Goal: Task Accomplishment & Management: Manage account settings

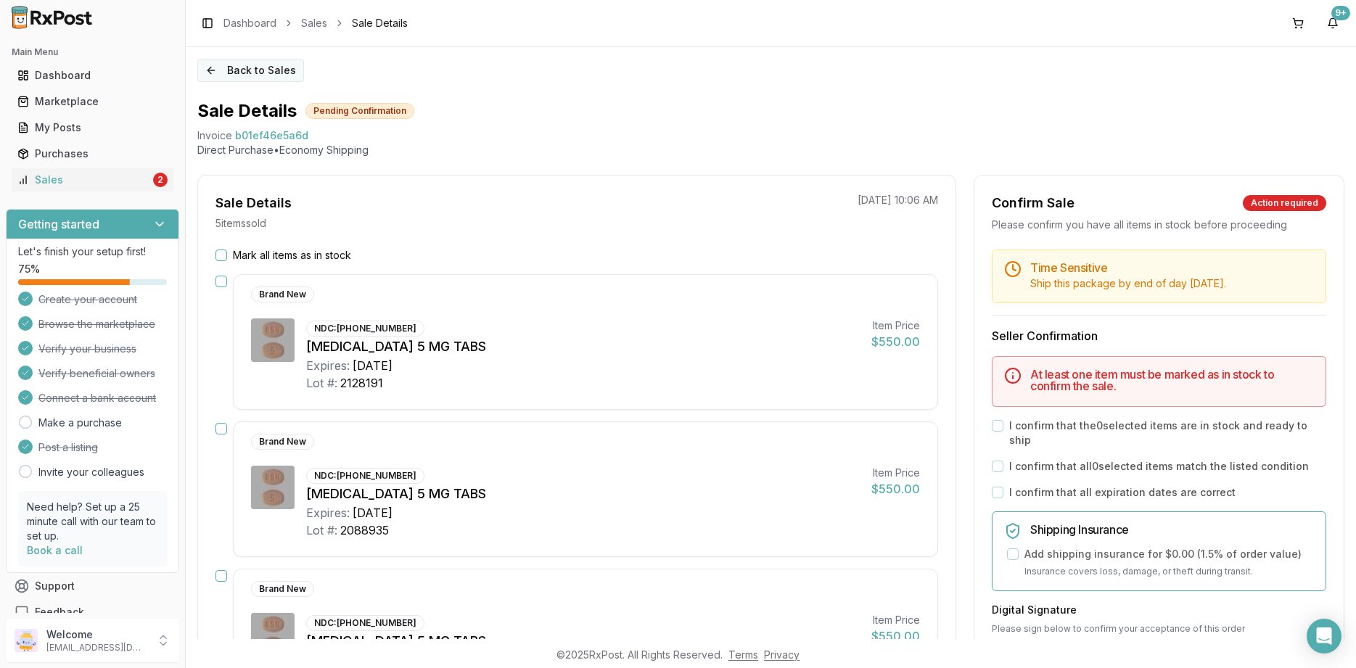
drag, startPoint x: 236, startPoint y: 56, endPoint x: 242, endPoint y: 75, distance: 20.4
click at [237, 56] on div "Back to Sales Sale Details Pending Confirmation Invoice b01ef46e5a6d Direct Pur…" at bounding box center [771, 343] width 1170 height 592
click at [242, 77] on button "Back to Sales" at bounding box center [250, 70] width 107 height 23
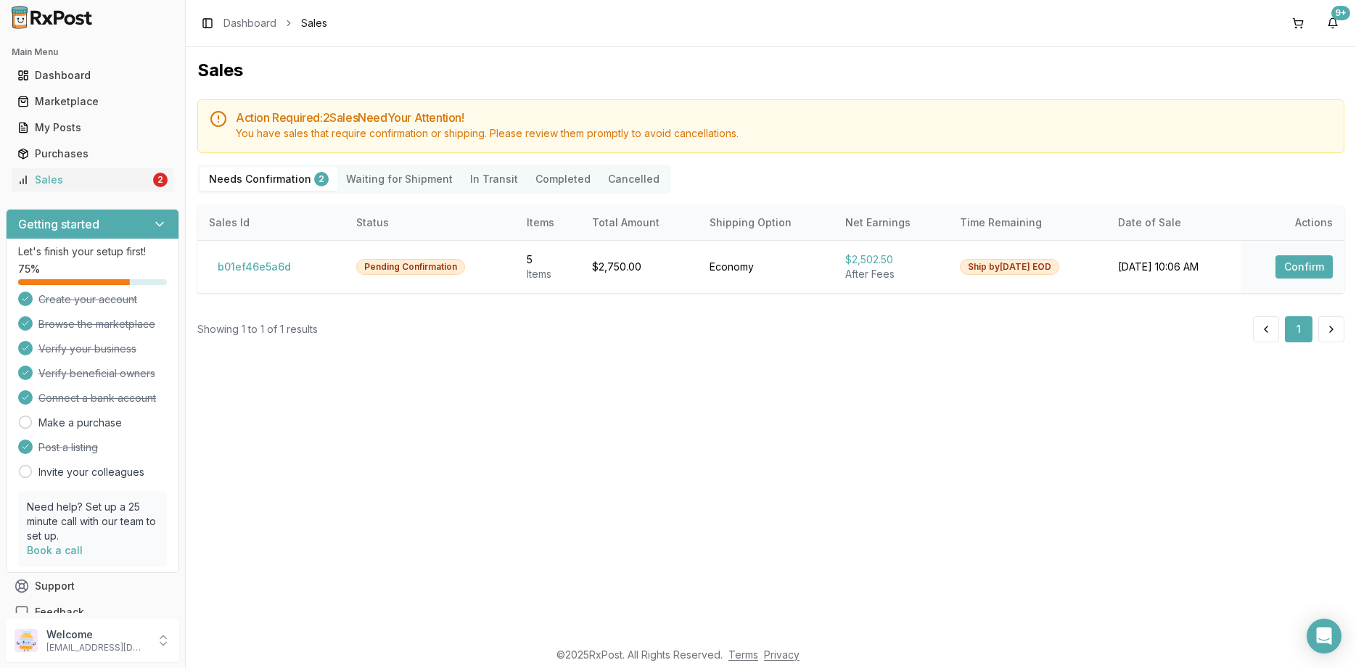
click at [59, 3] on div at bounding box center [92, 17] width 185 height 35
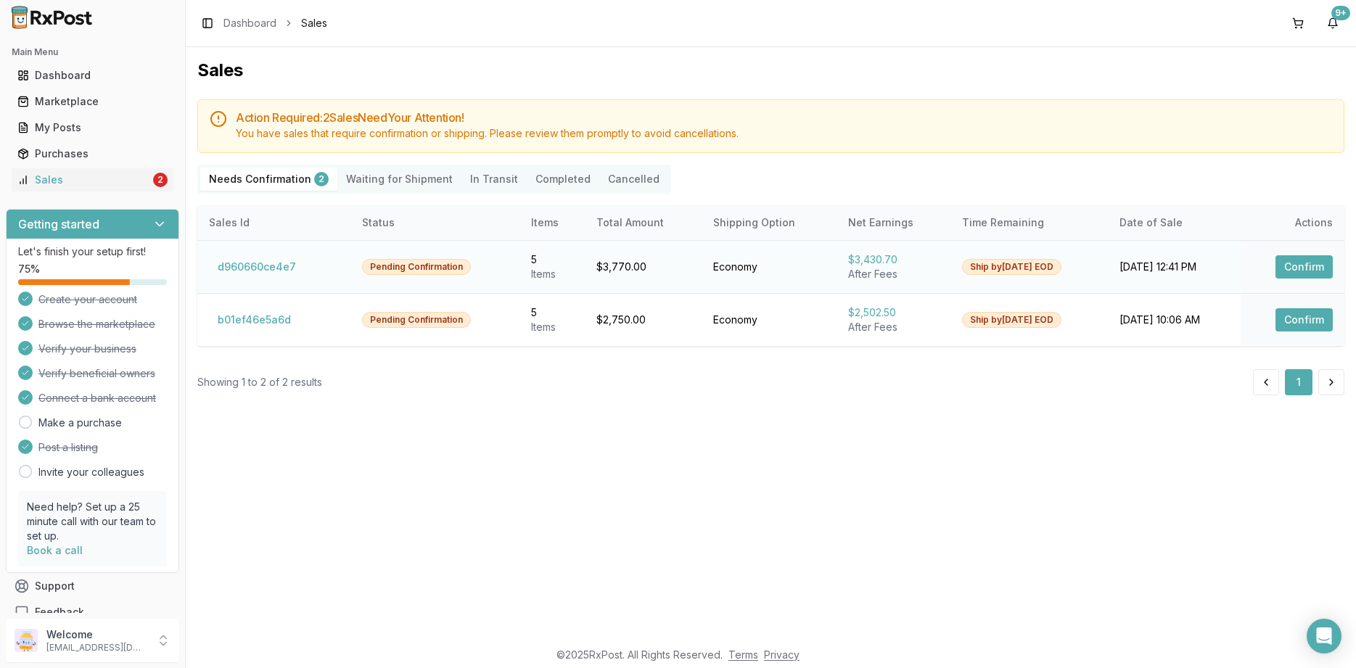
click at [1295, 266] on button "Confirm" at bounding box center [1303, 266] width 57 height 23
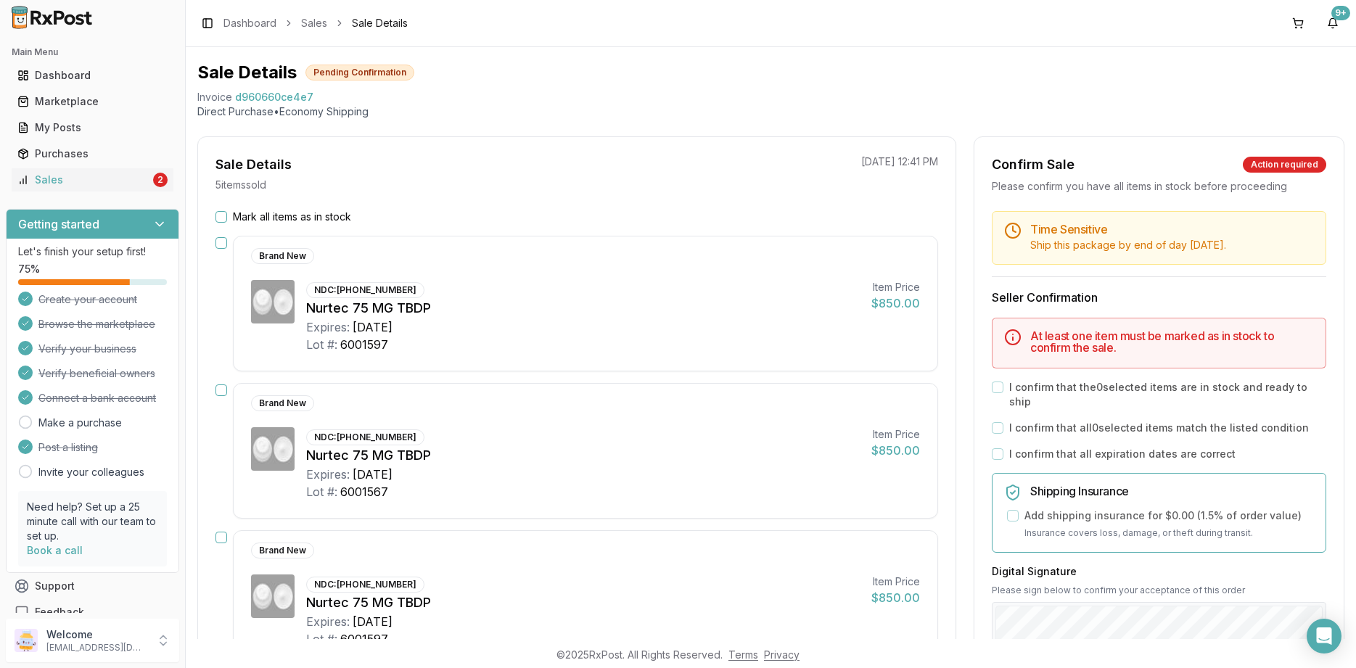
scroll to position [20, 0]
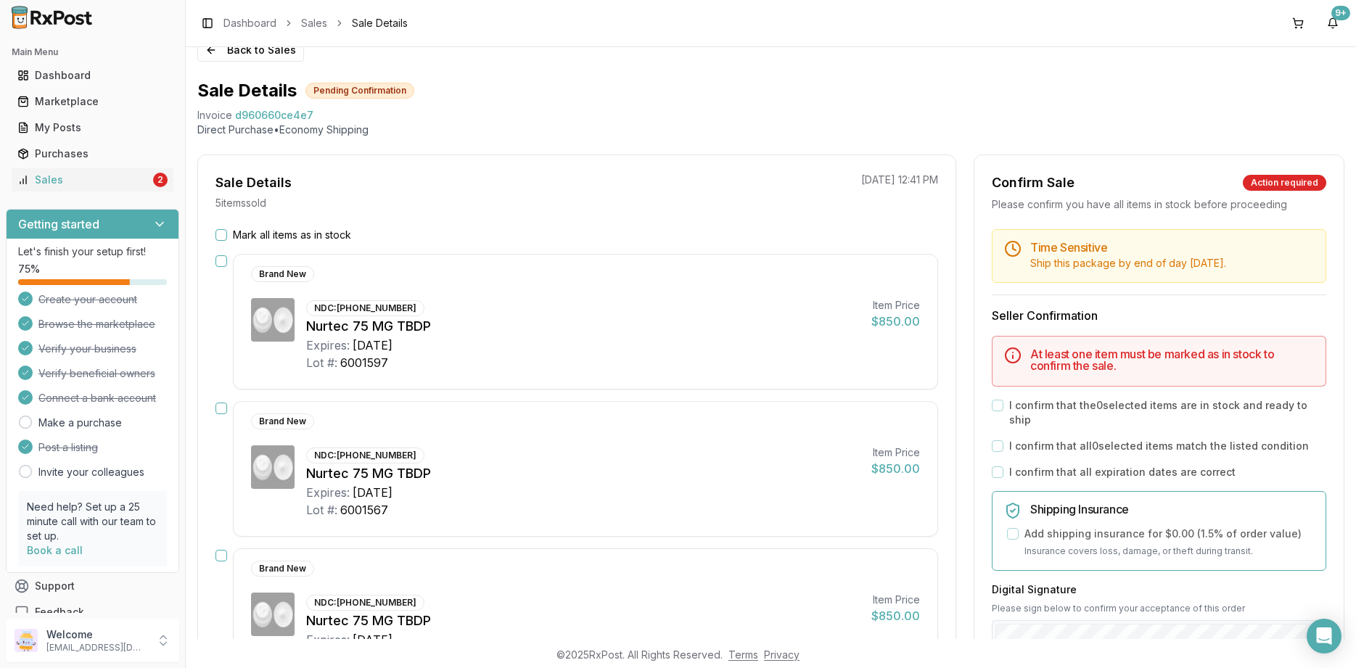
click at [264, 228] on label "Mark all items as in stock" at bounding box center [292, 235] width 118 height 15
click at [227, 229] on button "Mark all items as in stock" at bounding box center [221, 235] width 12 height 12
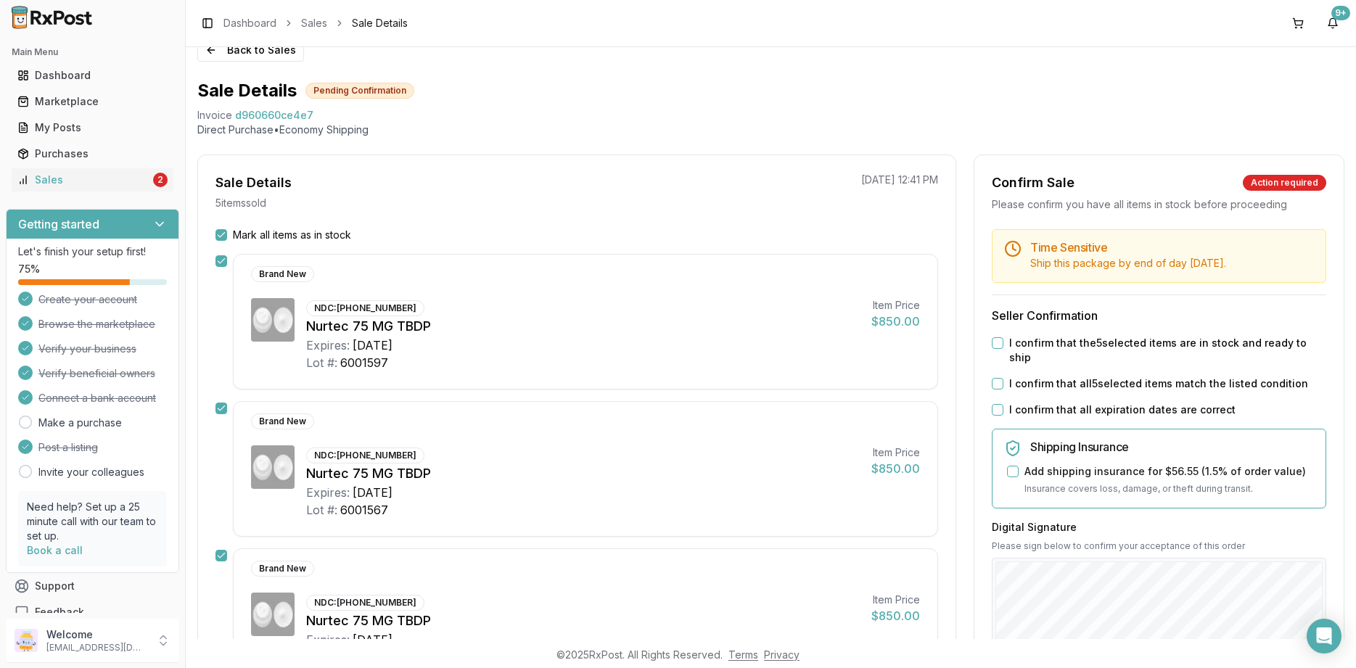
click at [1130, 403] on label "I confirm that all expiration dates are correct" at bounding box center [1122, 410] width 226 height 15
click at [1003, 404] on button "I confirm that all expiration dates are correct" at bounding box center [998, 410] width 12 height 12
click at [1130, 376] on label "I confirm that all 5 selected items match the listed condition" at bounding box center [1158, 383] width 299 height 15
click at [1003, 378] on button "I confirm that all 5 selected items match the listed condition" at bounding box center [998, 384] width 12 height 12
click at [1133, 347] on label "I confirm that the 5 selected items are in stock and ready to ship" at bounding box center [1167, 350] width 317 height 29
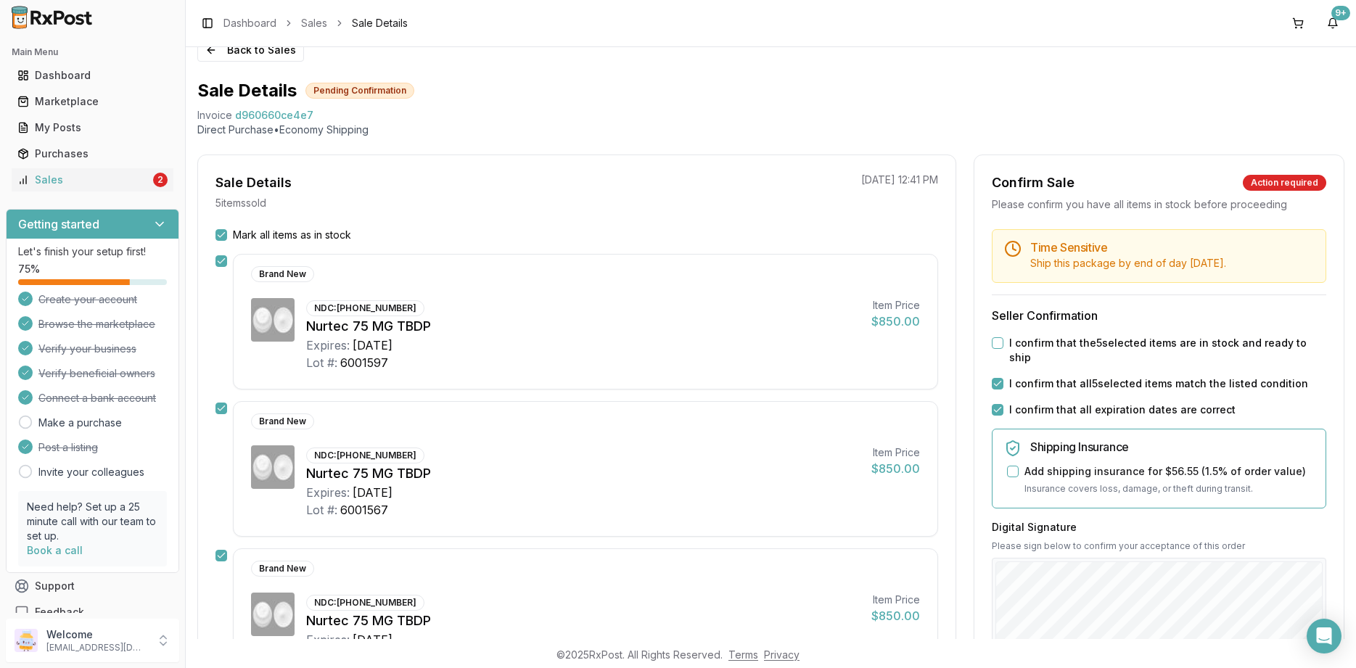
click at [1003, 347] on button "I confirm that the 5 selected items are in stock and ready to ship" at bounding box center [998, 343] width 12 height 12
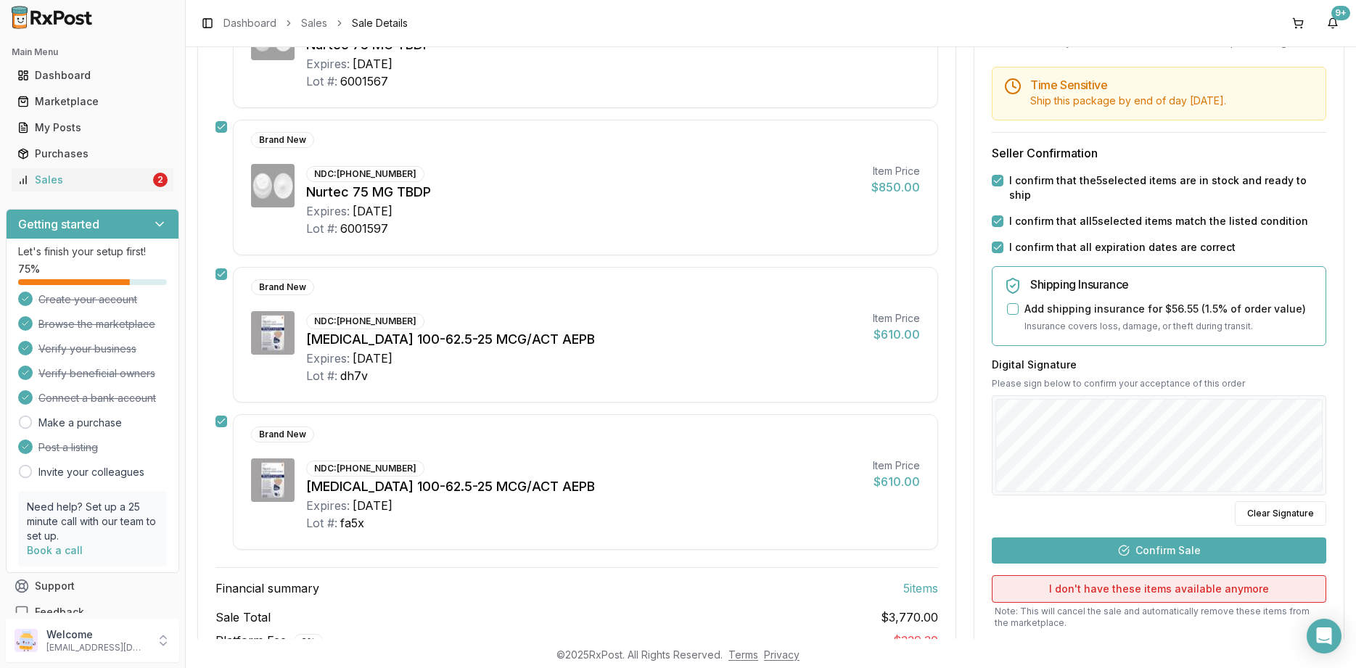
scroll to position [543, 0]
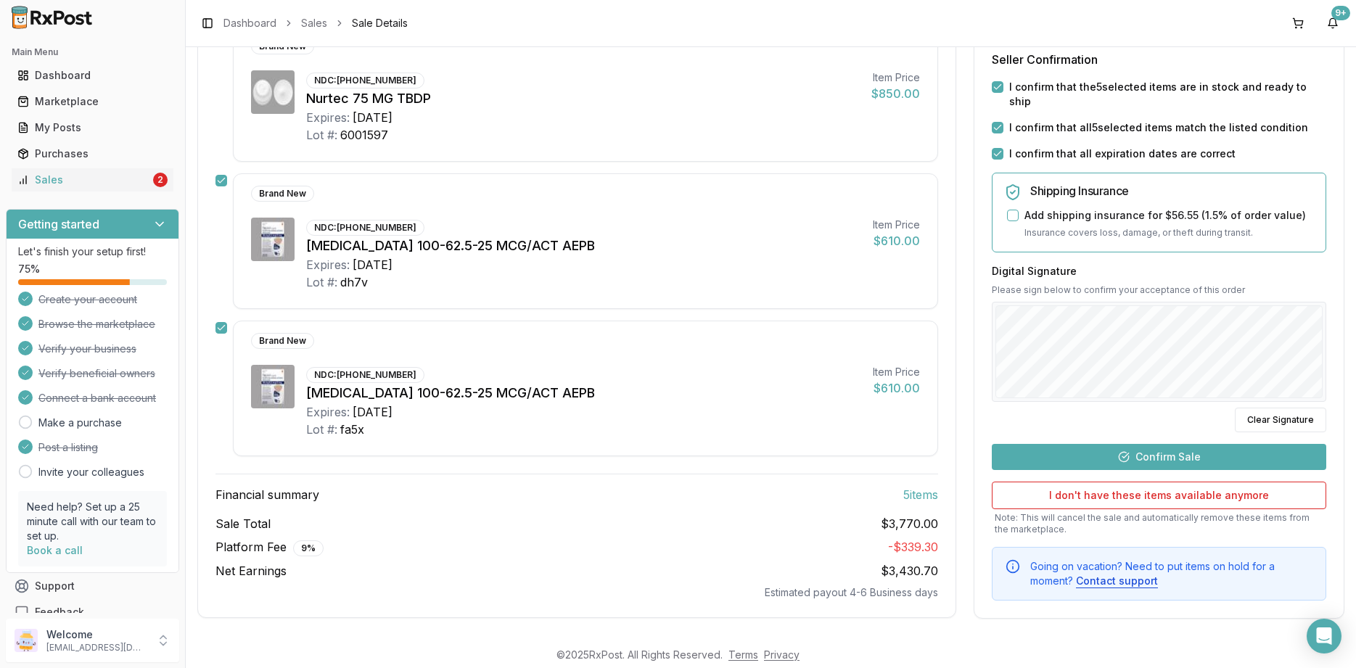
click at [1101, 453] on button "Confirm Sale" at bounding box center [1159, 456] width 334 height 26
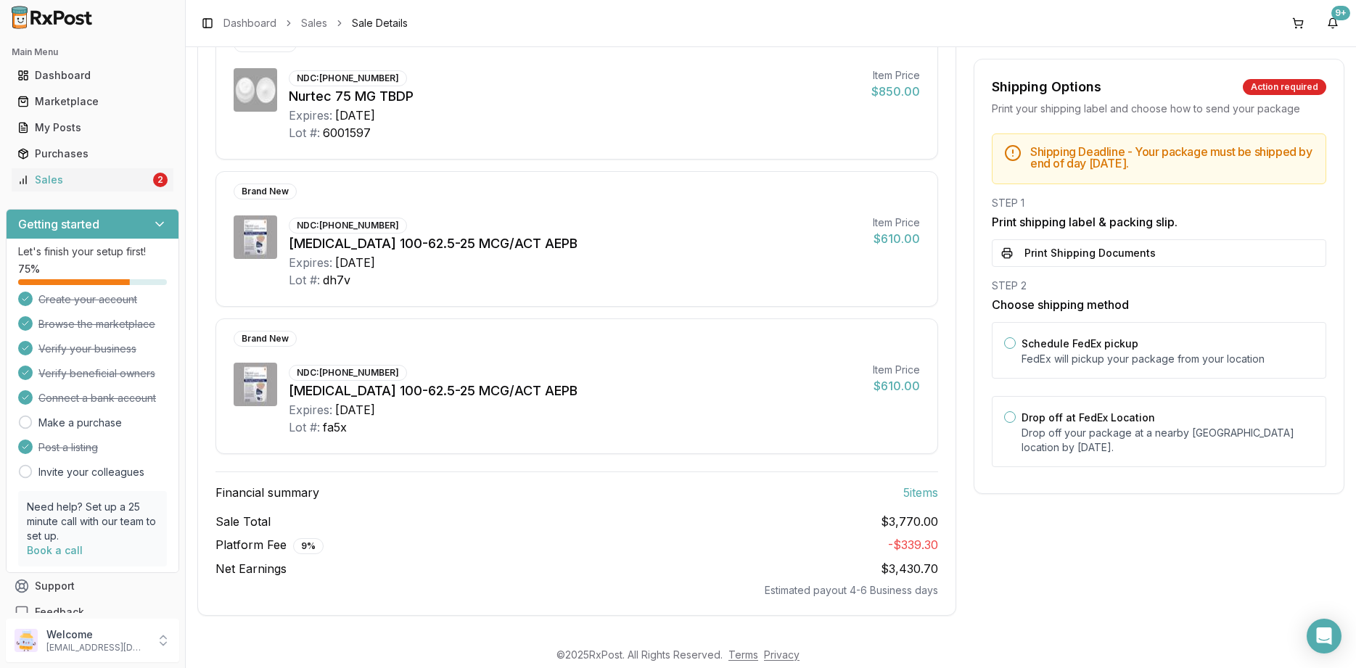
scroll to position [516, 0]
click at [1121, 416] on label "Drop off at FedEx Location" at bounding box center [1087, 417] width 133 height 12
click at [1015, 416] on button "Drop off at FedEx Location" at bounding box center [1010, 417] width 12 height 12
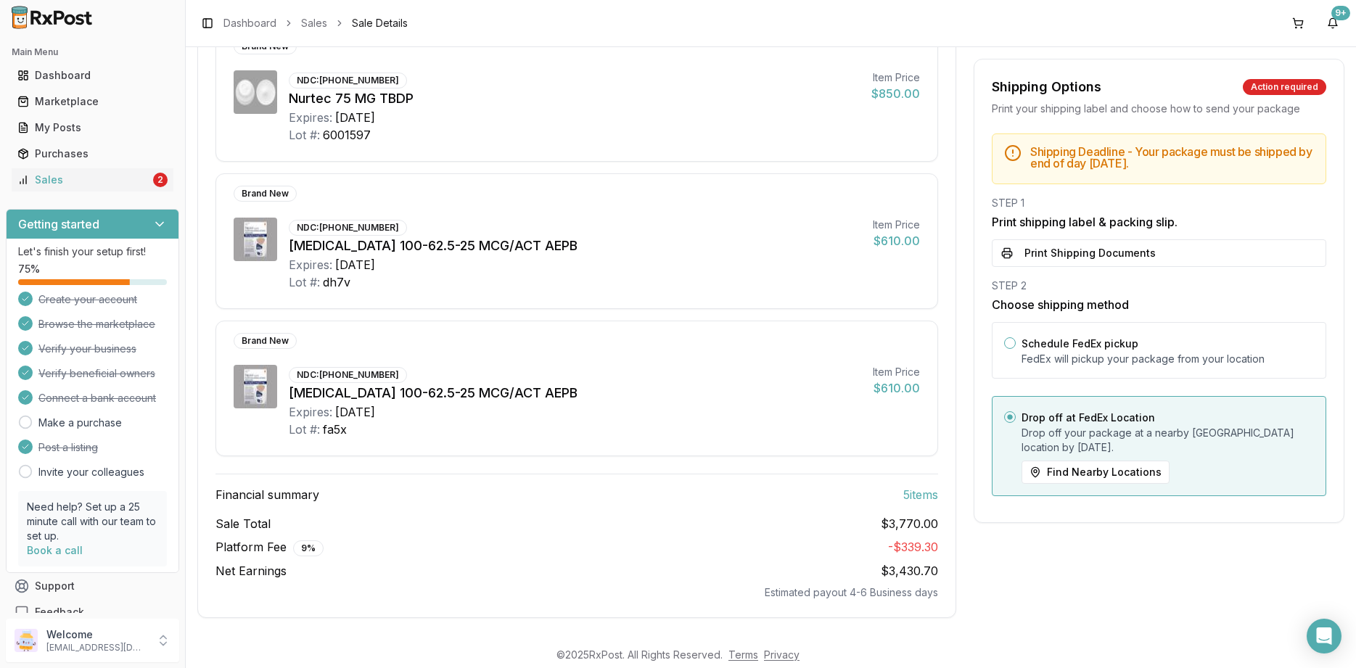
click at [1093, 271] on div "Shipping Deadline - Your package must be shipped by end of day Friday, August 2…" at bounding box center [1158, 318] width 369 height 371
click at [1094, 253] on button "Print Shipping Documents" at bounding box center [1159, 253] width 334 height 28
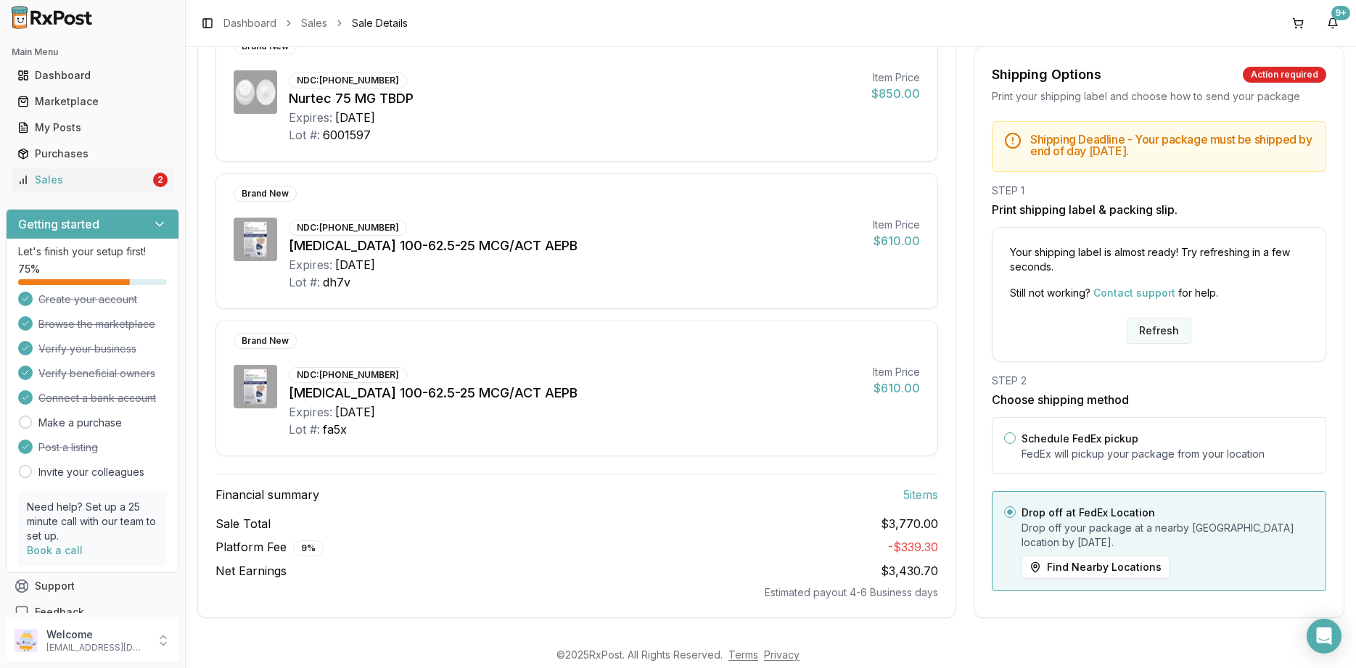
click at [1153, 325] on button "Refresh" at bounding box center [1158, 331] width 65 height 26
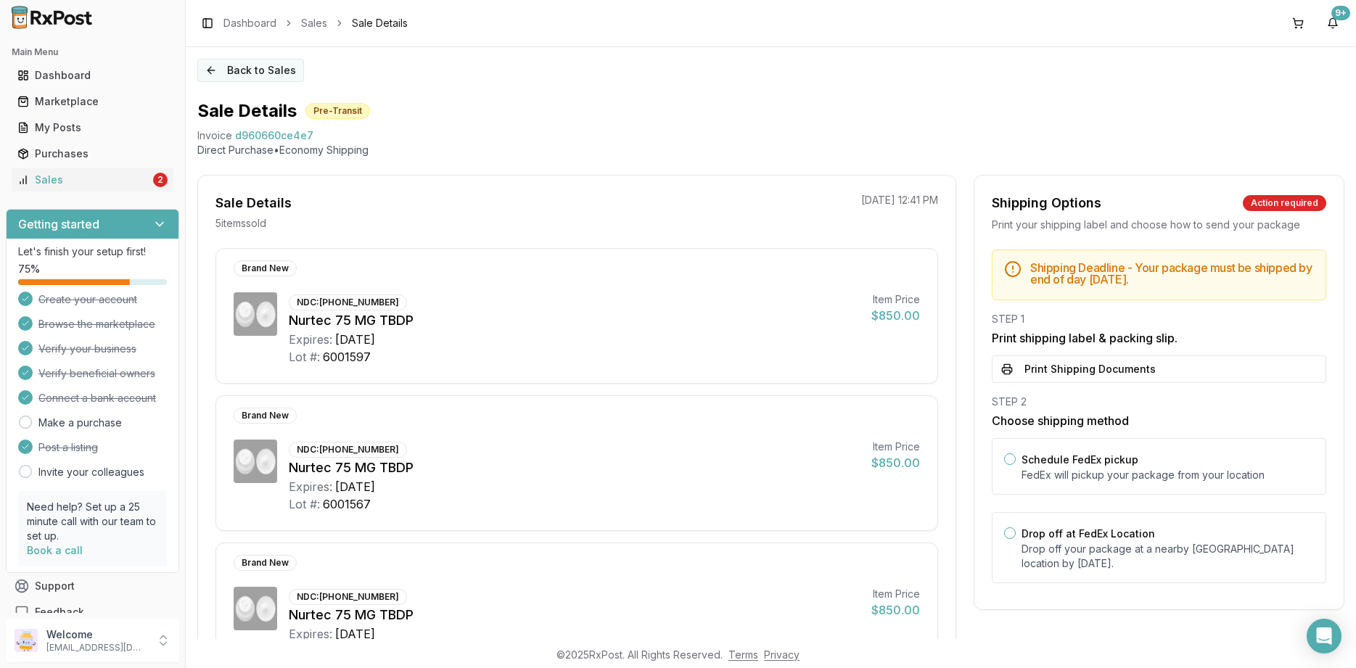
click at [237, 65] on button "Back to Sales" at bounding box center [250, 70] width 107 height 23
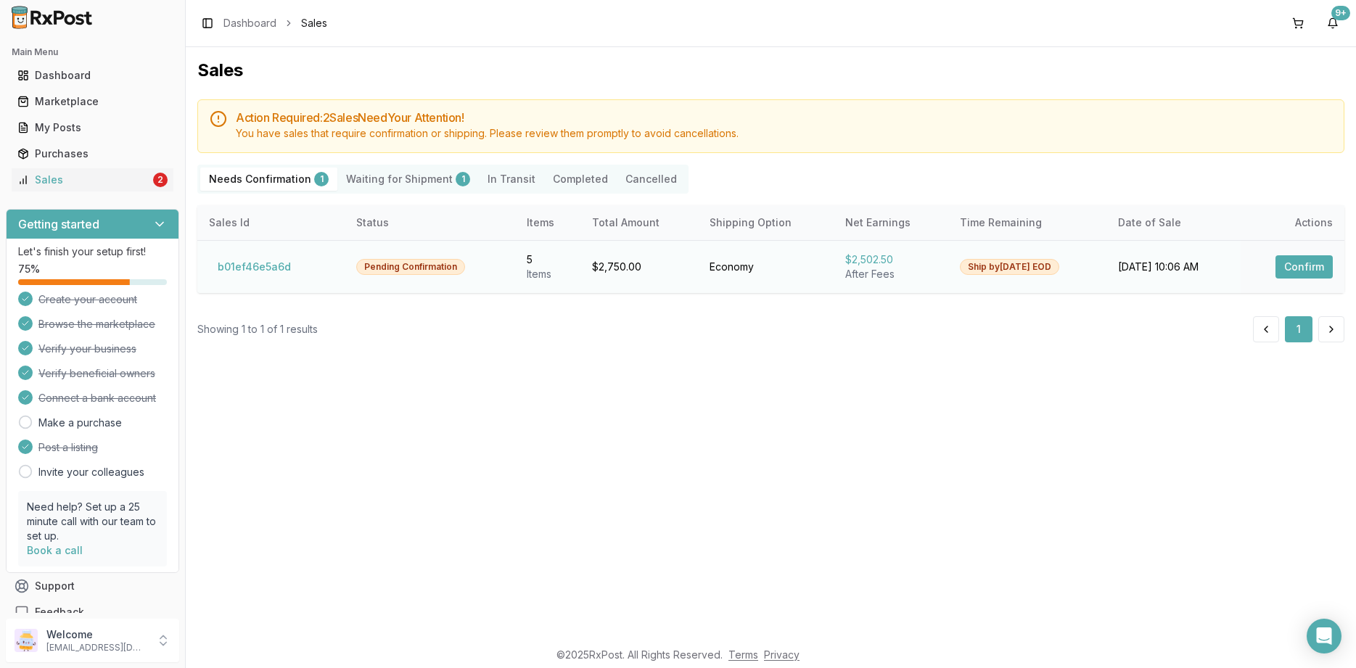
click at [1337, 284] on td "Confirm" at bounding box center [1292, 266] width 104 height 53
click at [1319, 270] on button "Confirm" at bounding box center [1303, 266] width 57 height 23
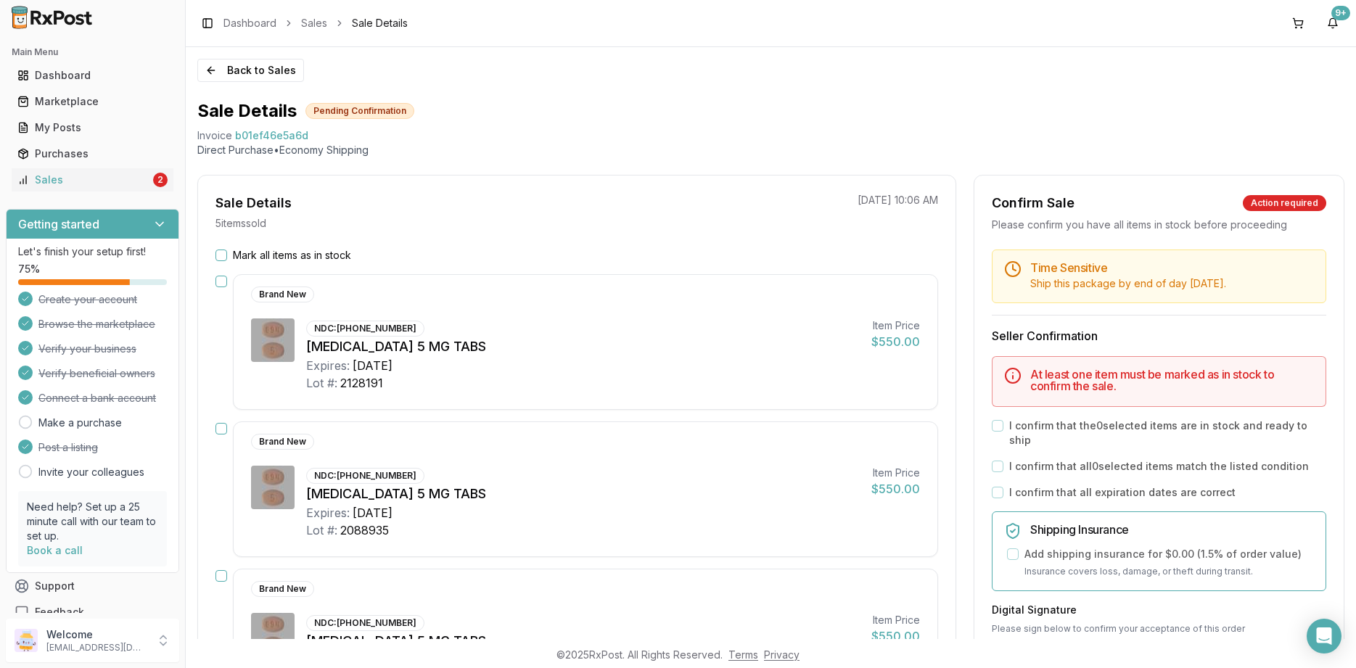
click at [298, 254] on label "Mark all items as in stock" at bounding box center [292, 255] width 118 height 15
click at [227, 254] on button "Mark all items as in stock" at bounding box center [221, 256] width 12 height 12
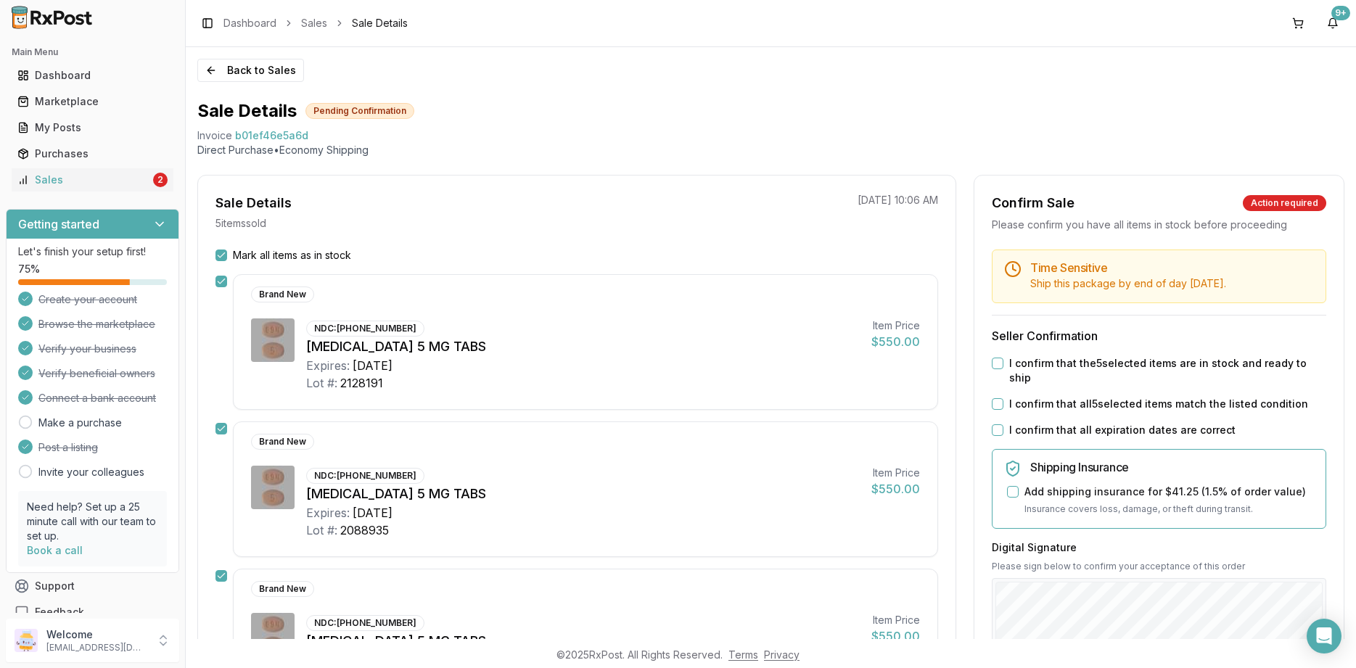
click at [1065, 423] on label "I confirm that all expiration dates are correct" at bounding box center [1122, 430] width 226 height 15
click at [1003, 424] on button "I confirm that all expiration dates are correct" at bounding box center [998, 430] width 12 height 12
click at [1064, 397] on label "I confirm that all 5 selected items match the listed condition" at bounding box center [1158, 404] width 299 height 15
click at [1003, 398] on button "I confirm that all 5 selected items match the listed condition" at bounding box center [998, 404] width 12 height 12
click at [1062, 355] on div "Time Sensitive Ship this package by end of day Friday, August 29th . Seller Con…" at bounding box center [1158, 563] width 369 height 627
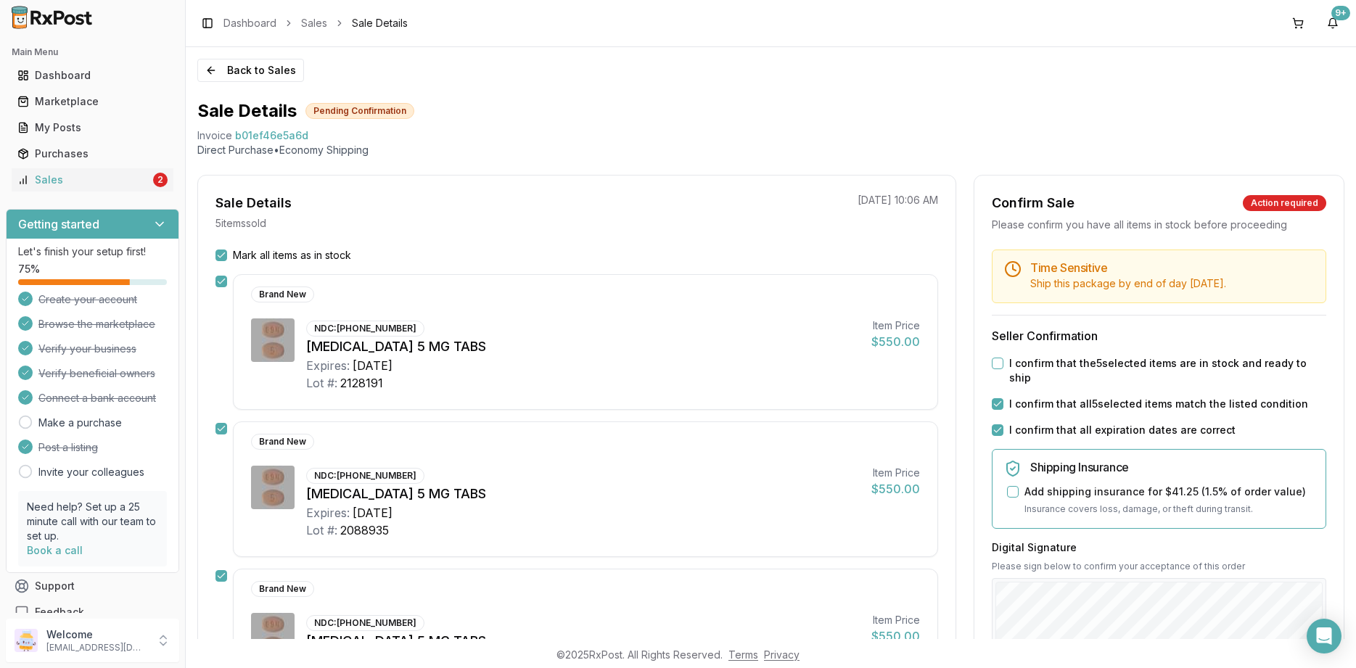
click at [1047, 365] on label "I confirm that the 5 selected items are in stock and ready to ship" at bounding box center [1167, 370] width 317 height 29
click at [1003, 365] on button "I confirm that the 5 selected items are in stock and ready to ship" at bounding box center [998, 364] width 12 height 12
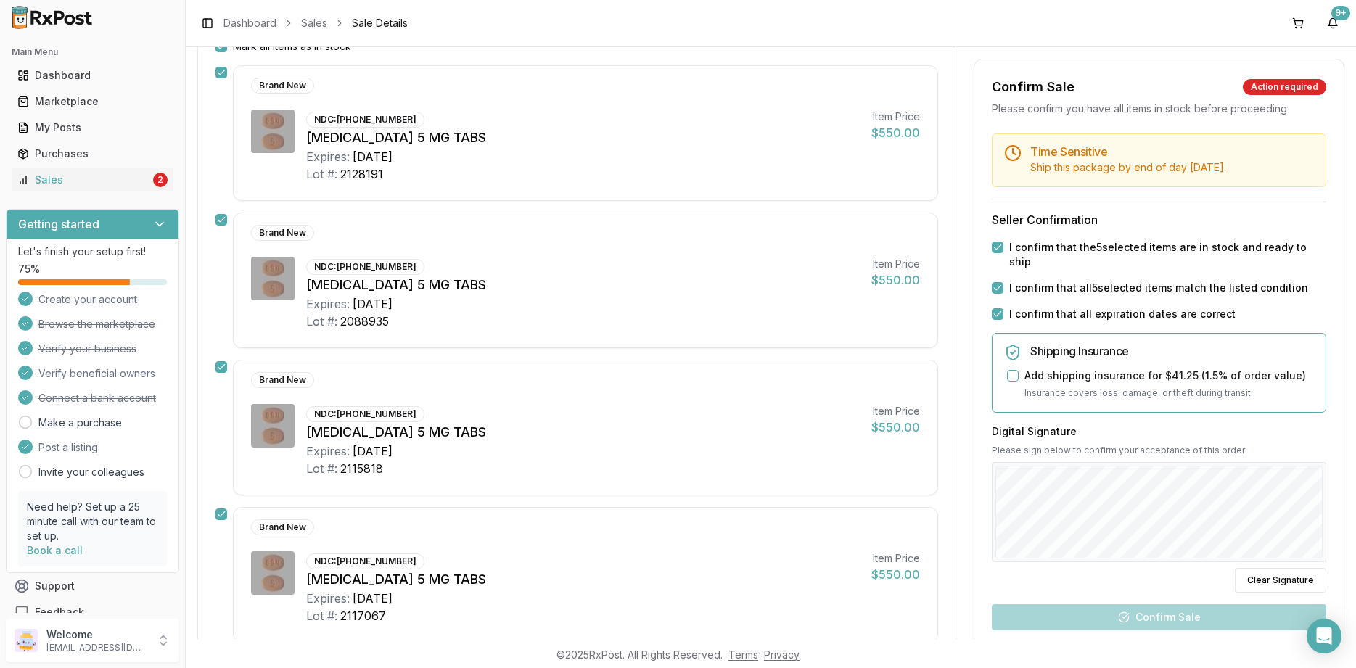
scroll to position [261, 0]
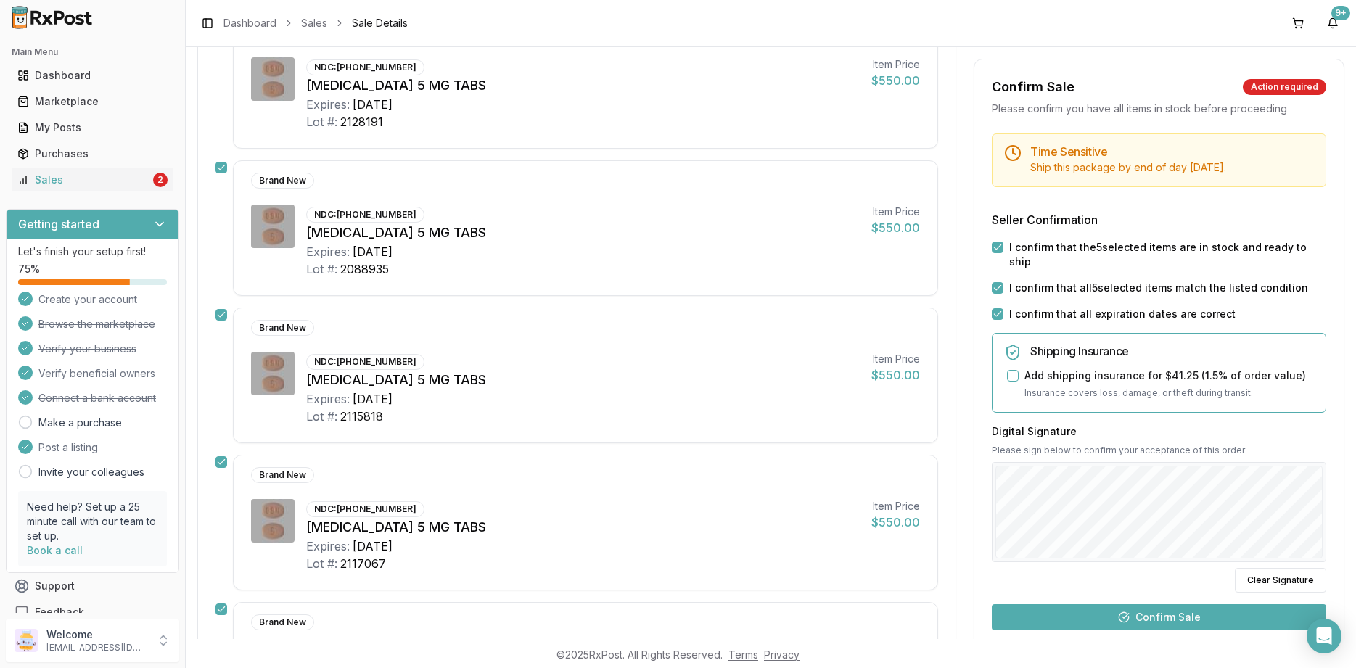
click at [1153, 604] on button "Confirm Sale" at bounding box center [1159, 617] width 334 height 26
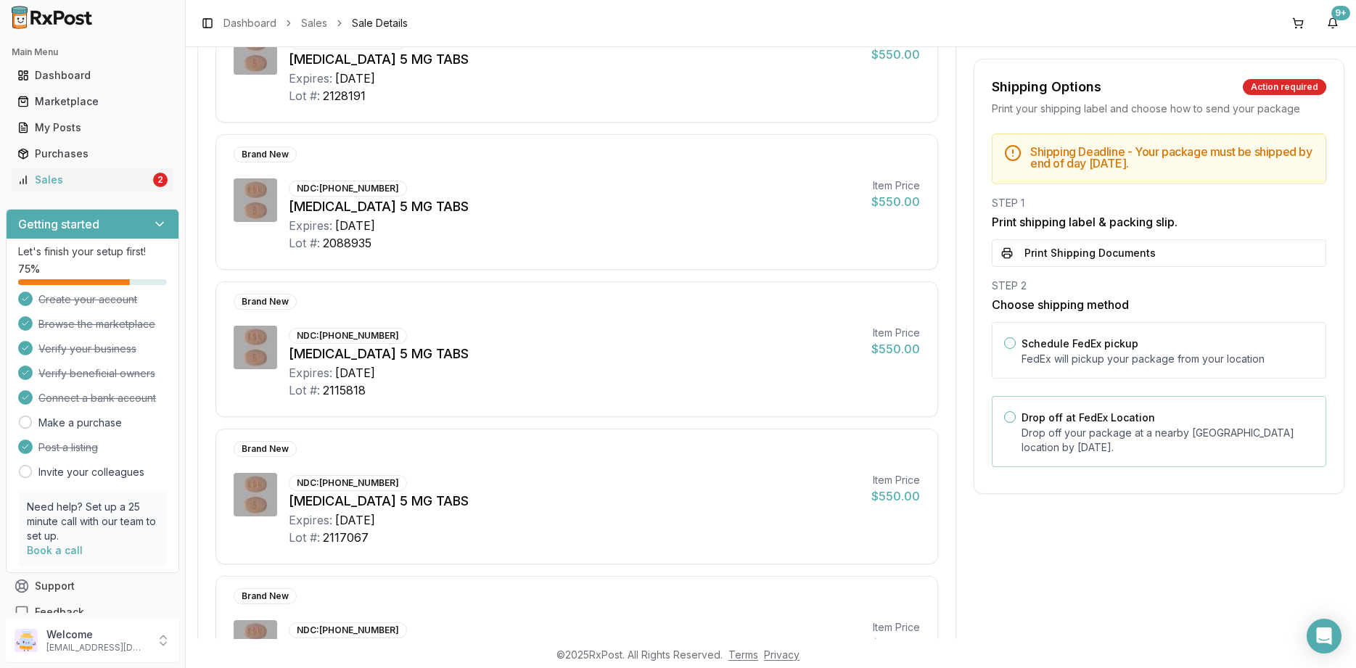
click at [1051, 432] on p "Drop off your package at a nearby FedEx location by August 29, 2025 ." at bounding box center [1167, 440] width 292 height 29
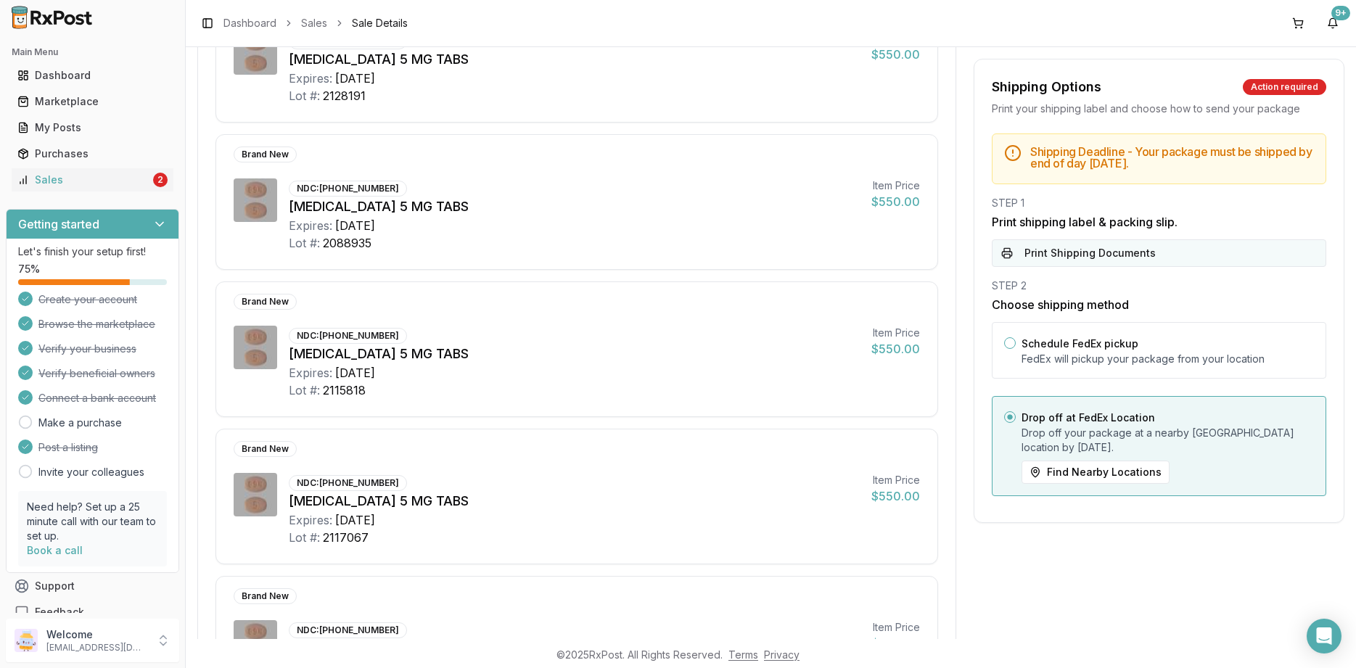
click at [1066, 244] on button "Print Shipping Documents" at bounding box center [1159, 253] width 334 height 28
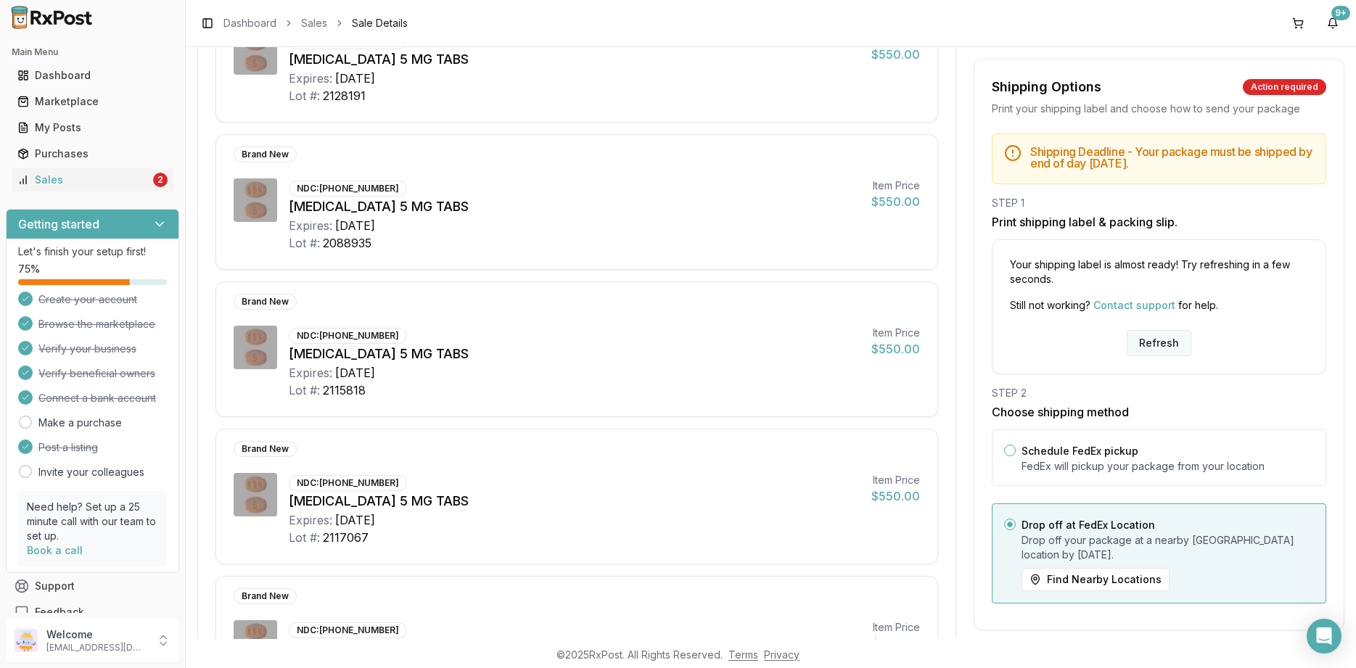
click at [1161, 339] on button "Refresh" at bounding box center [1158, 343] width 65 height 26
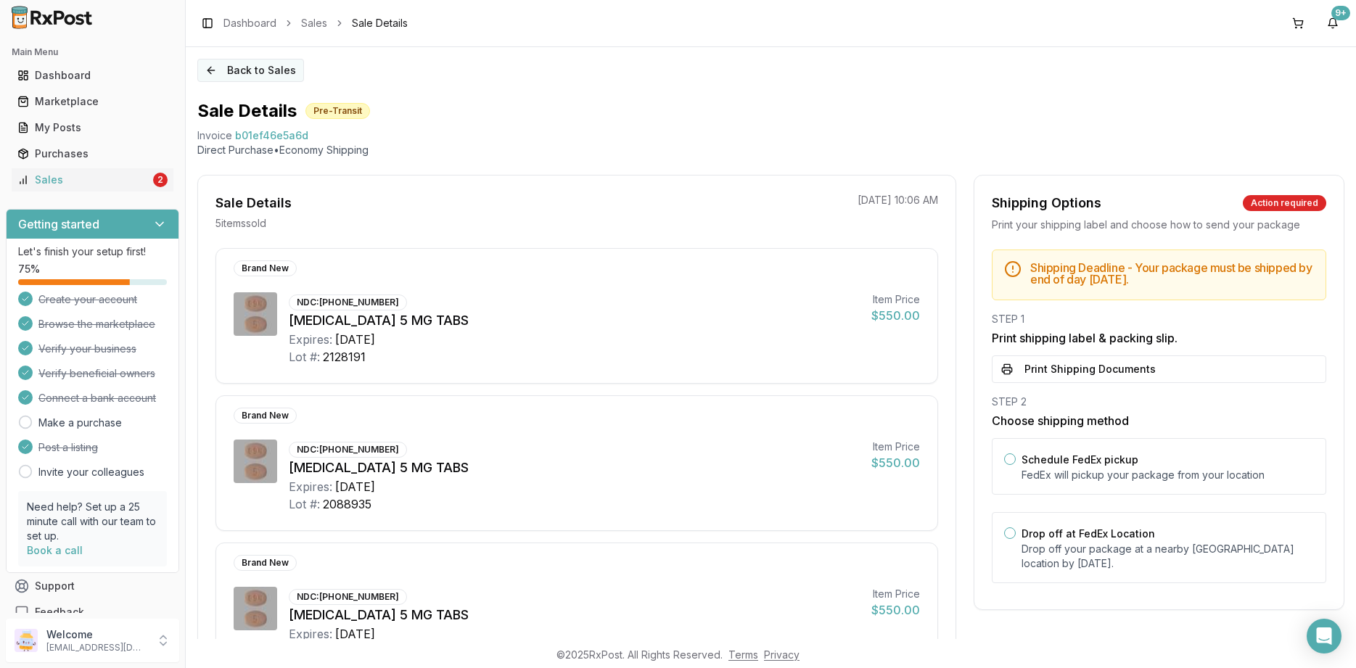
click at [272, 76] on button "Back to Sales" at bounding box center [250, 70] width 107 height 23
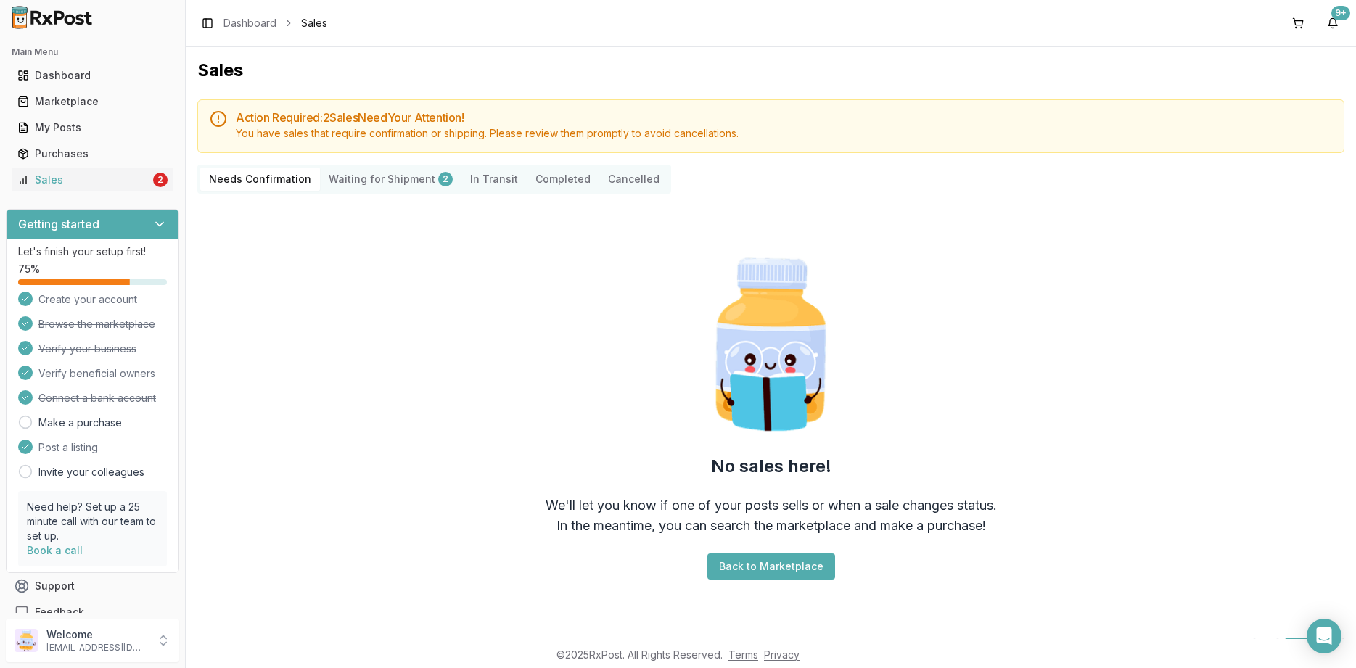
click at [387, 177] on Shipment "Waiting for Shipment 2" at bounding box center [390, 179] width 141 height 23
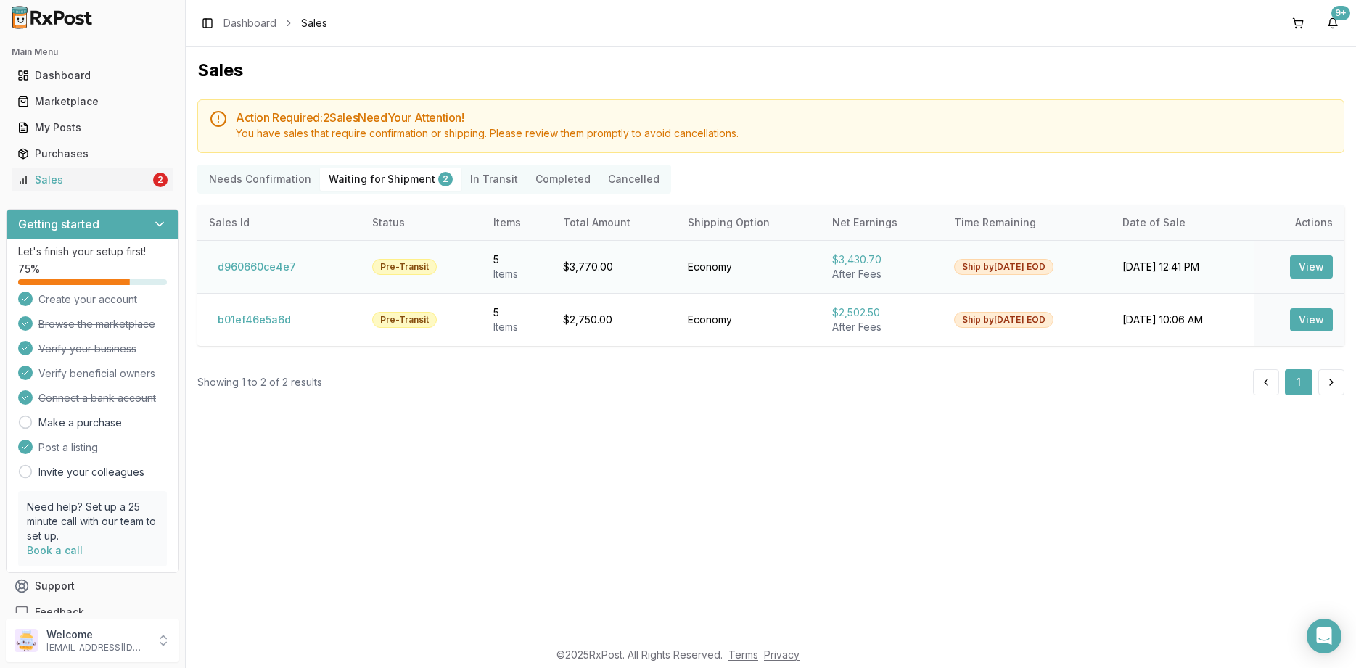
click at [1312, 268] on button "View" at bounding box center [1311, 266] width 43 height 23
